Goal: Navigation & Orientation: Find specific page/section

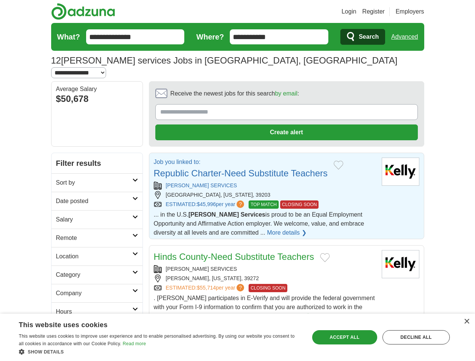
click at [356, 12] on link "Login" at bounding box center [349, 11] width 15 height 9
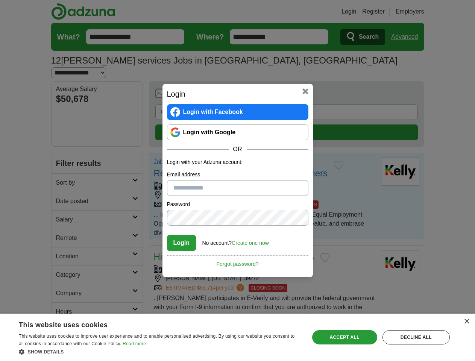
click at [407, 37] on div "Login Login with Facebook Login with Google OR Login with your Adzuna account: …" at bounding box center [237, 180] width 475 height 361
click at [266, 85] on div "Login Login with Facebook Login with Google OR Login with your Adzuna account: …" at bounding box center [237, 180] width 150 height 193
click at [440, 85] on div "Login Login with Facebook Login with Google OR Login with your Adzuna account: …" at bounding box center [237, 180] width 475 height 361
click at [63, 135] on div "Login Login with Facebook Login with Google OR Login with your Adzuna account: …" at bounding box center [237, 180] width 475 height 361
click at [63, 154] on div "Login Login with Facebook Login with Google OR Login with your Adzuna account: …" at bounding box center [237, 180] width 475 height 361
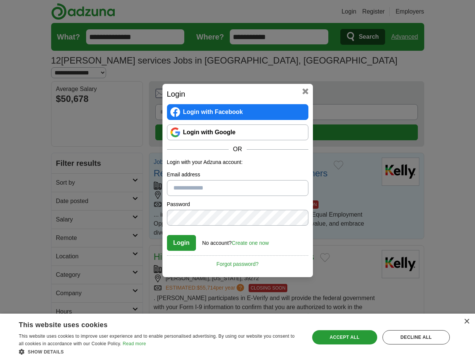
click at [63, 172] on div "Login Login with Facebook Login with Google OR Login with your Adzuna account: …" at bounding box center [237, 180] width 475 height 361
click at [63, 191] on div "Login Login with Facebook Login with Google OR Login with your Adzuna account: …" at bounding box center [237, 180] width 475 height 361
click at [63, 209] on div "Login Login with Facebook Login with Google OR Login with your Adzuna account: …" at bounding box center [237, 180] width 475 height 361
